Goal: Ask a question

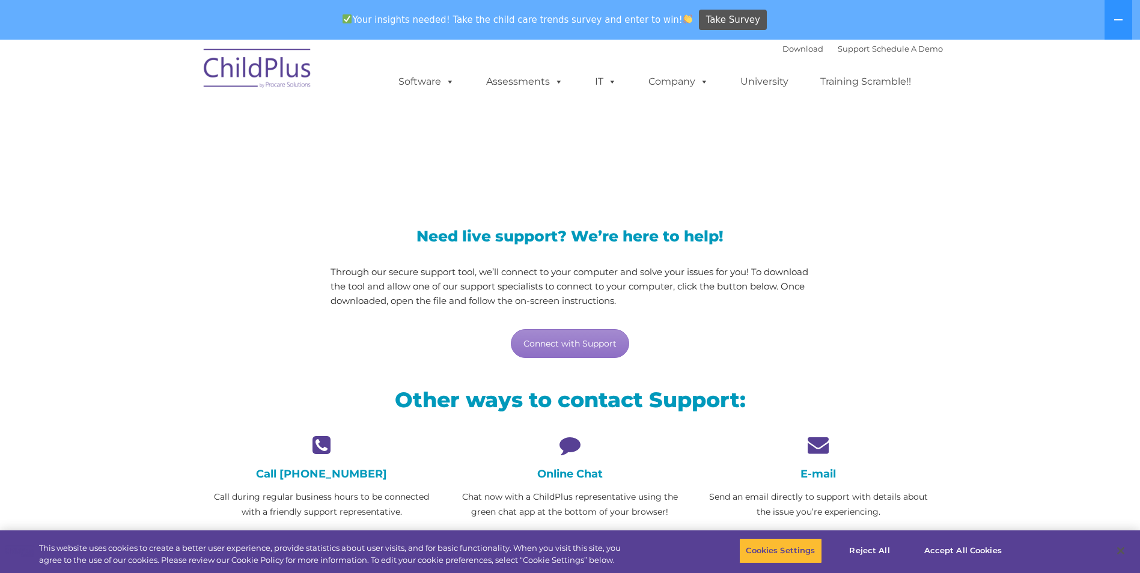
click at [569, 454] on icon at bounding box center [570, 444] width 230 height 21
click at [576, 447] on icon at bounding box center [570, 444] width 230 height 21
click at [566, 474] on h4 "Online Chat" at bounding box center [570, 473] width 230 height 13
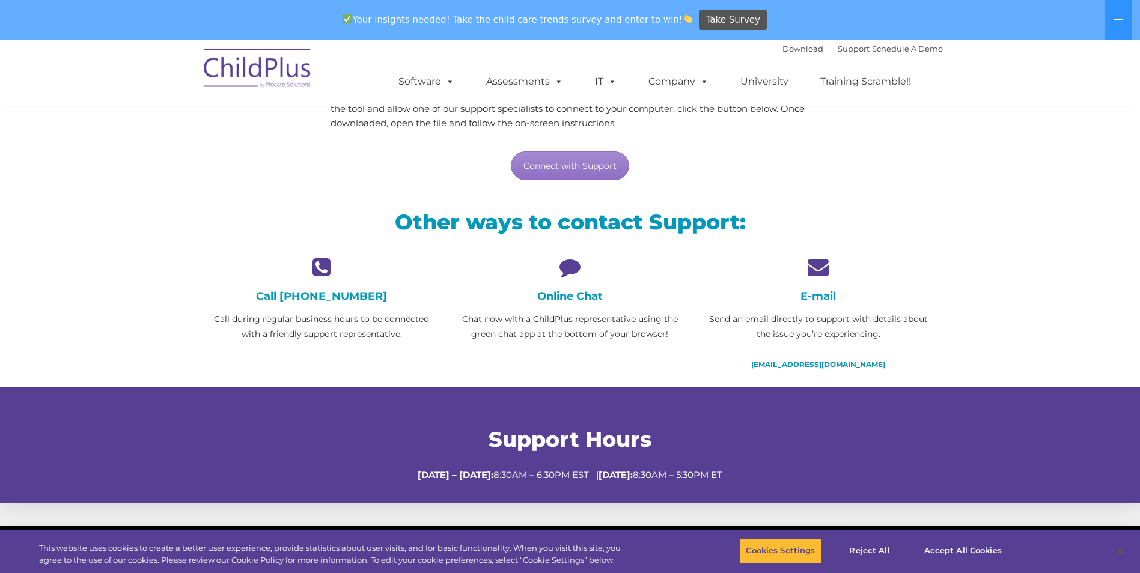
scroll to position [180, 0]
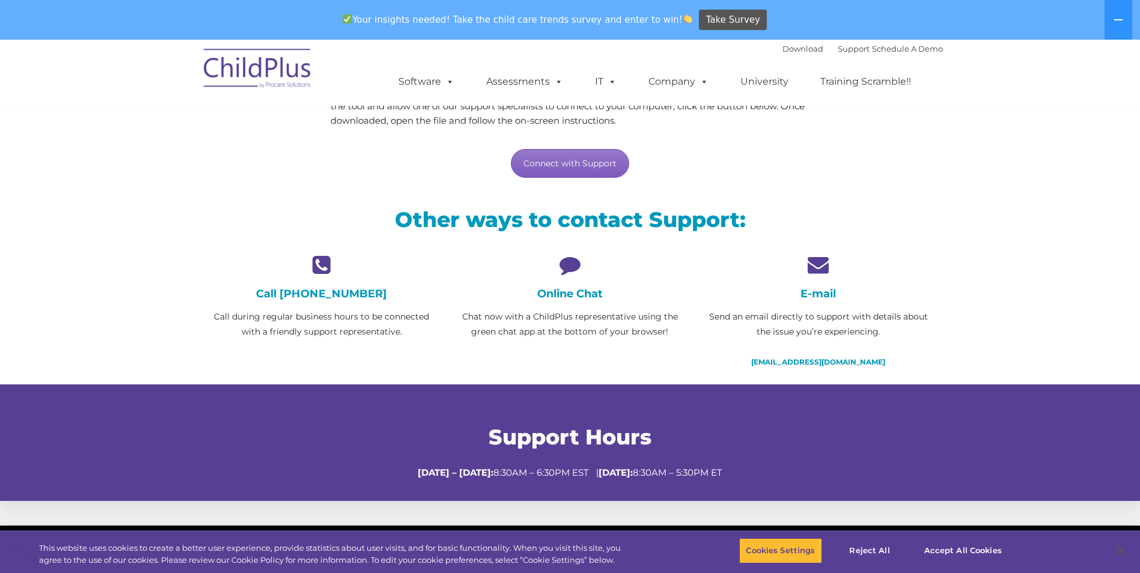
click at [603, 167] on link "Connect with Support" at bounding box center [570, 163] width 118 height 29
click at [592, 365] on div "Call [PHONE_NUMBER] Call during regular business hours to be connected with a f…" at bounding box center [570, 319] width 745 height 130
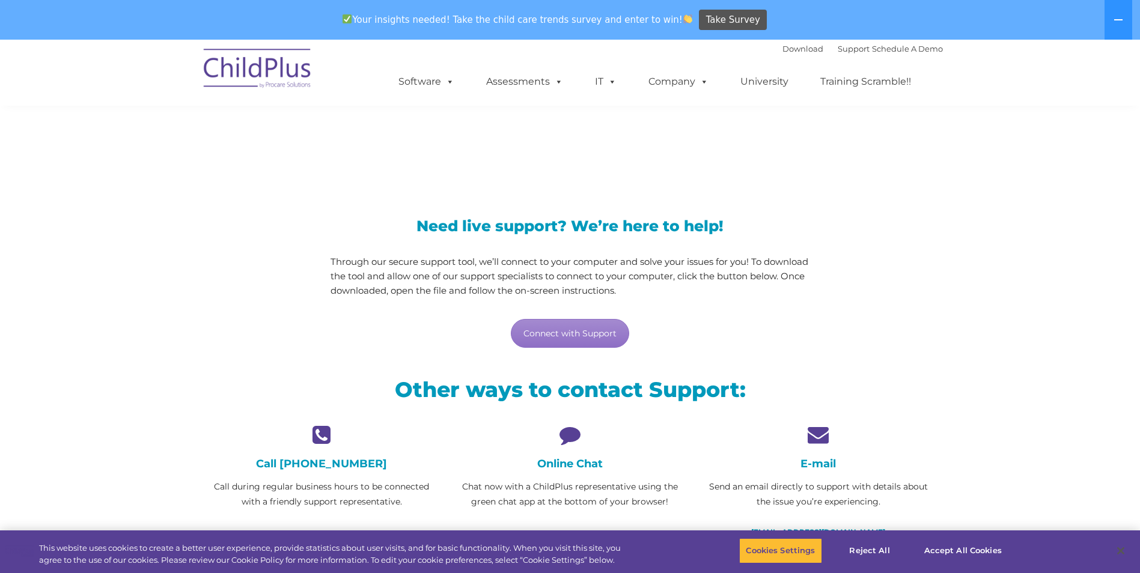
scroll to position [0, 0]
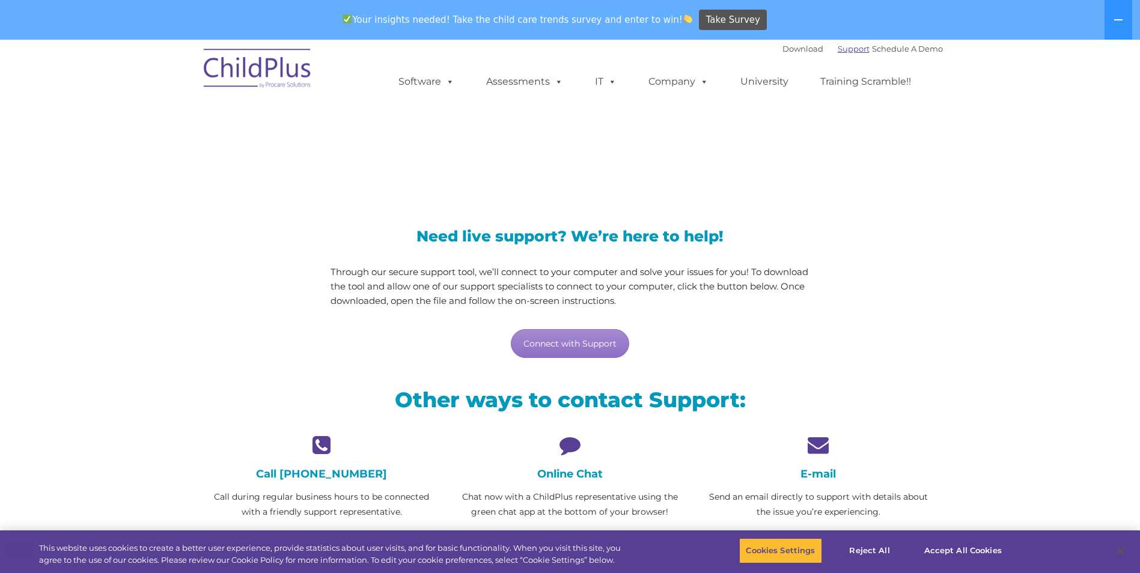
click at [838, 47] on link "Support" at bounding box center [854, 49] width 32 height 10
